Goal: Task Accomplishment & Management: Complete application form

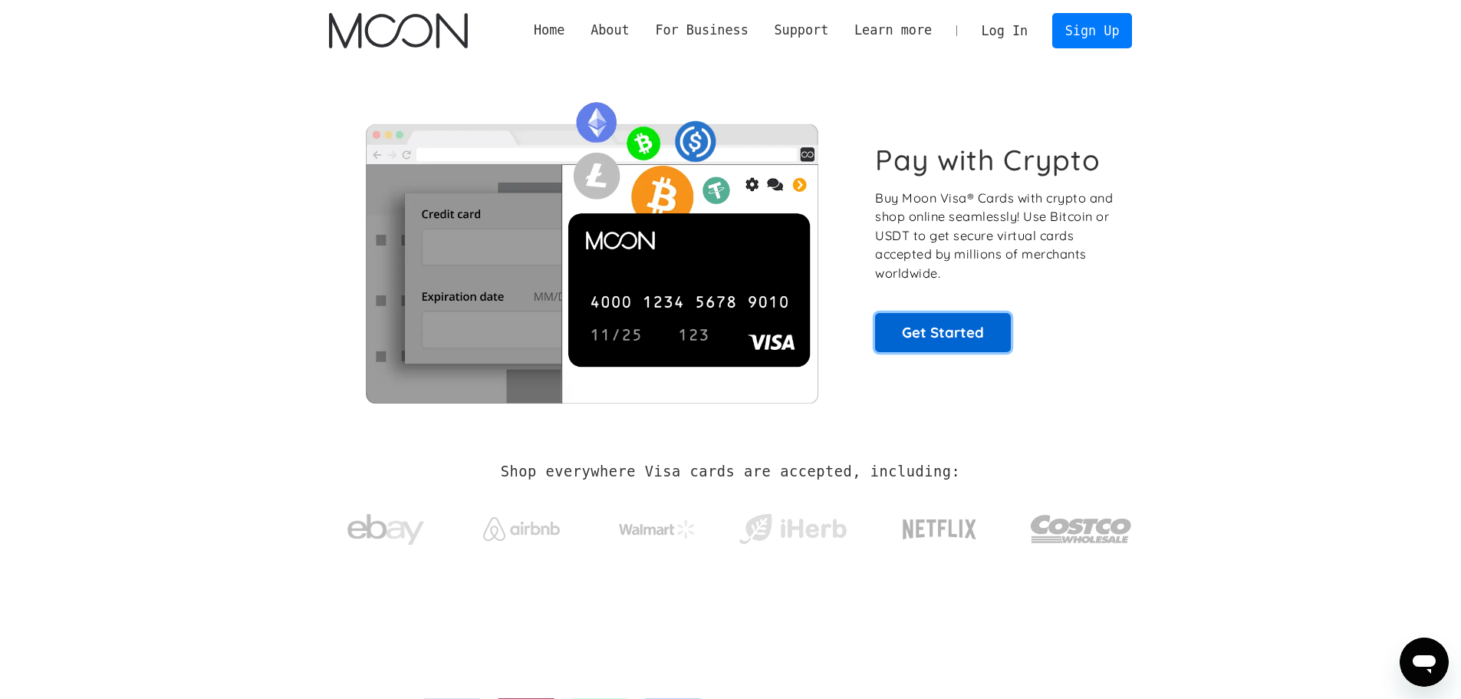
click at [950, 333] on link "Get Started" at bounding box center [943, 332] width 136 height 38
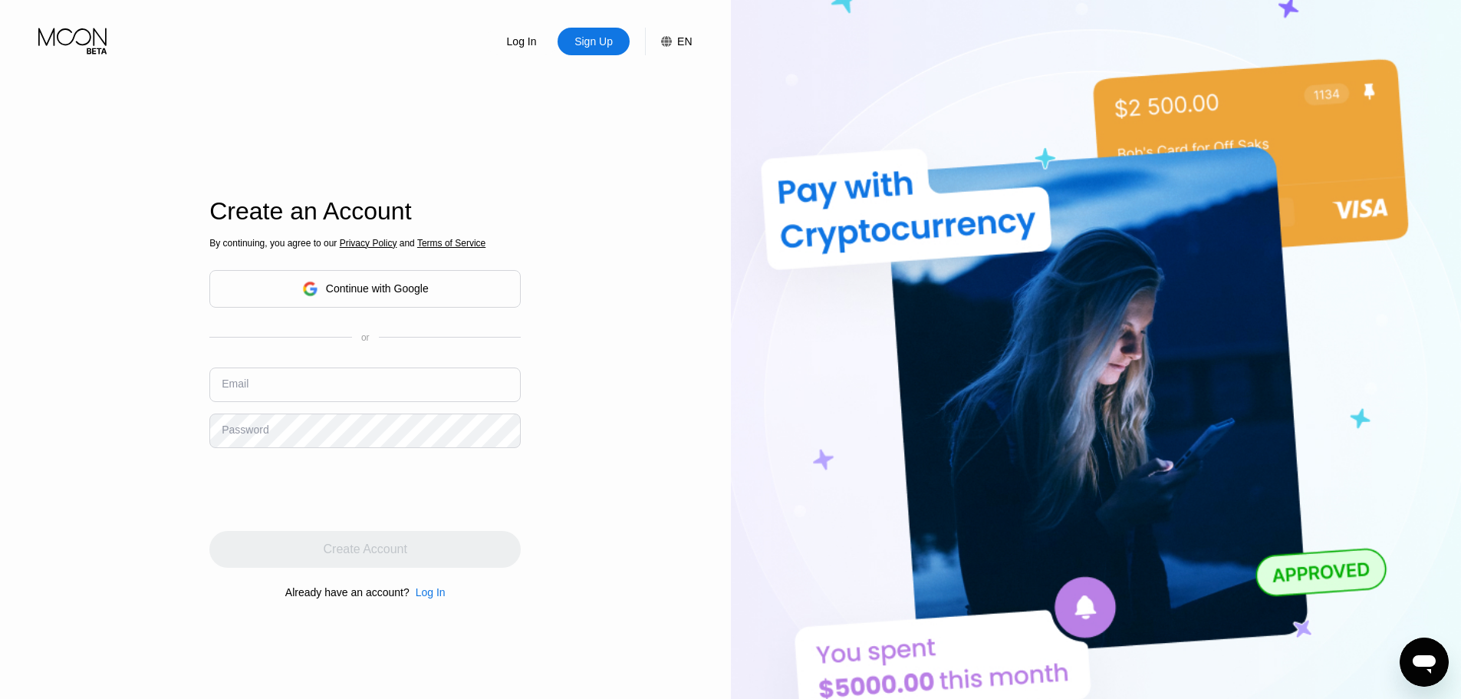
click at [420, 285] on div "Continue with Google" at bounding box center [377, 288] width 103 height 12
click at [421, 278] on div "Continue with Google" at bounding box center [365, 289] width 127 height 24
